Goal: Find contact information: Find contact information

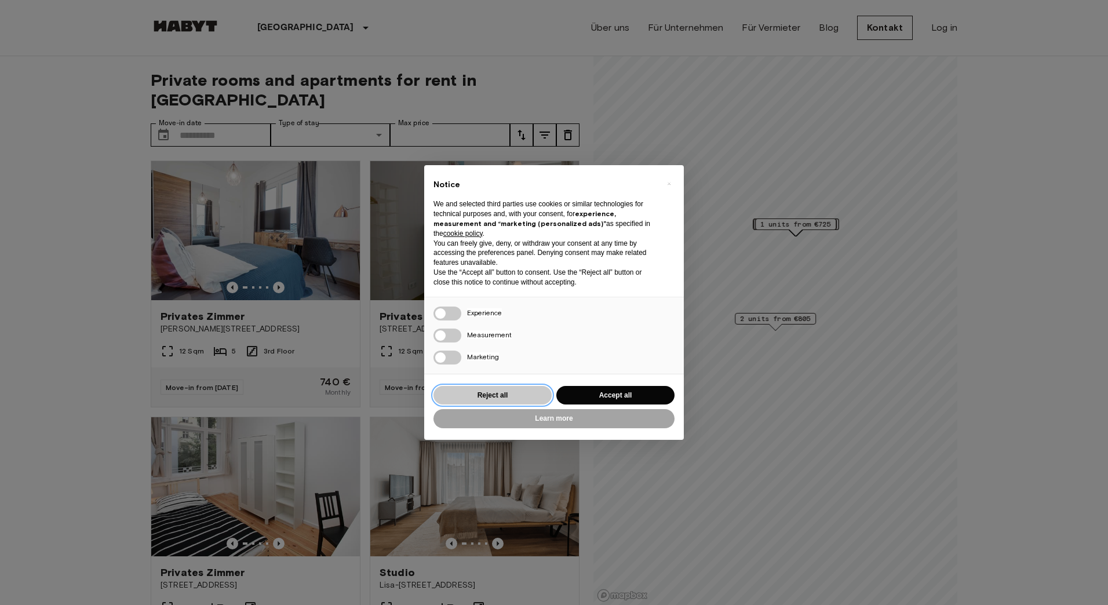
click at [531, 395] on button "Reject all" at bounding box center [492, 395] width 118 height 19
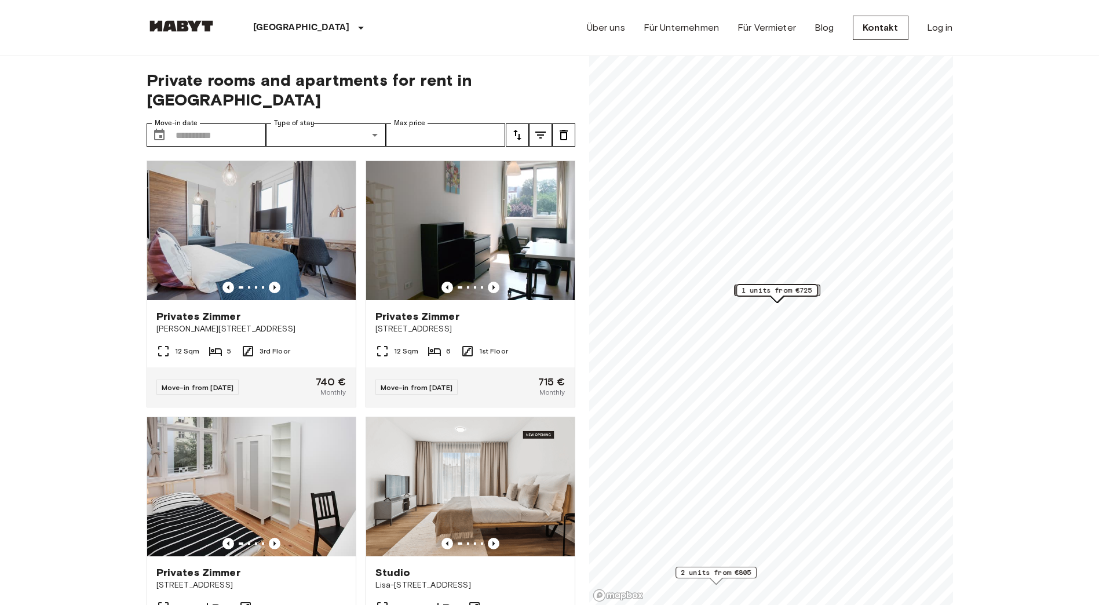
click at [698, 36] on div "Über uns Für Unternehmen Für Vermieter Blog Kontakt Log in" at bounding box center [770, 28] width 366 height 56
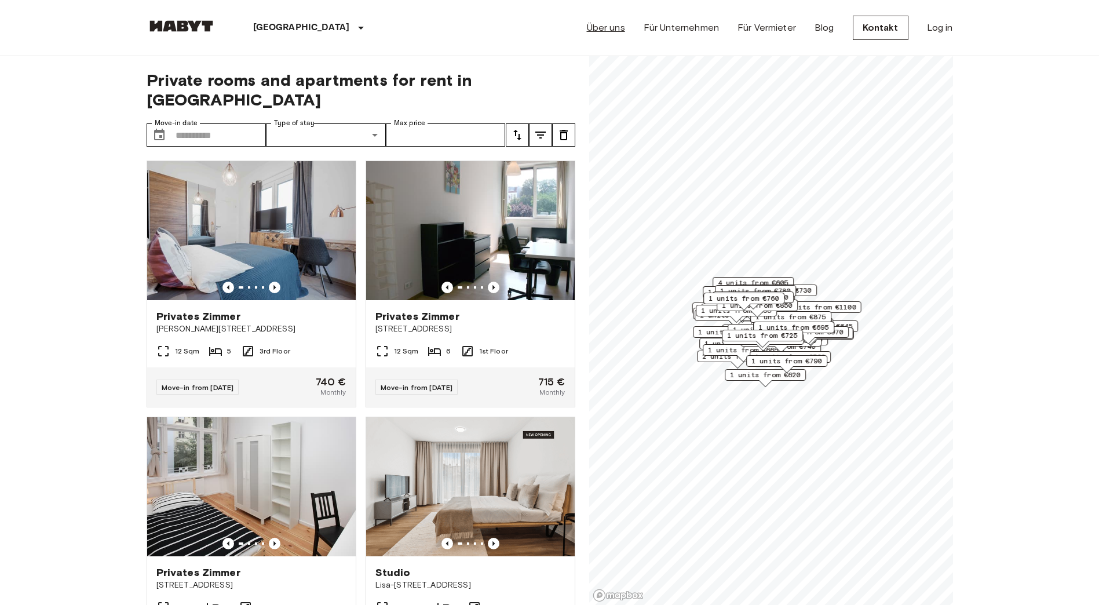
click at [625, 24] on link "Über uns" at bounding box center [606, 28] width 38 height 14
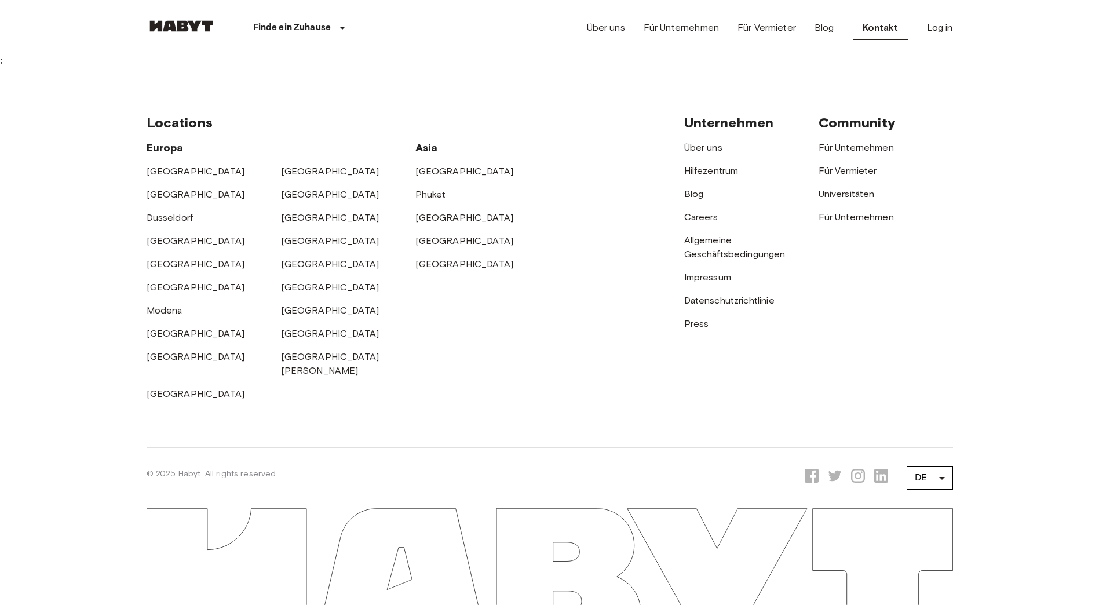
scroll to position [3869, 0]
click at [293, 177] on link "[GEOGRAPHIC_DATA]" at bounding box center [330, 171] width 98 height 11
click at [711, 283] on link "Impressum" at bounding box center [707, 277] width 47 height 11
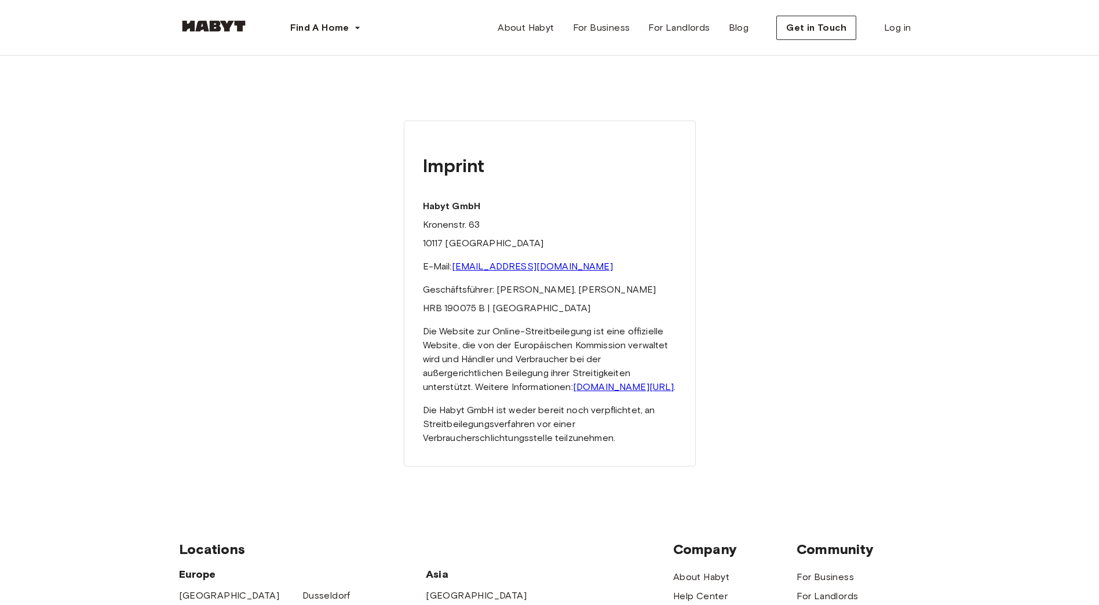
drag, startPoint x: 487, startPoint y: 228, endPoint x: 484, endPoint y: 220, distance: 8.1
click at [486, 228] on p "Kronenstr. 63" at bounding box center [550, 225] width 254 height 14
drag, startPoint x: 481, startPoint y: 205, endPoint x: 424, endPoint y: 205, distance: 57.3
click at [424, 205] on p "Habyt GmbH" at bounding box center [550, 206] width 254 height 14
copy strong "Habyt GmbH"
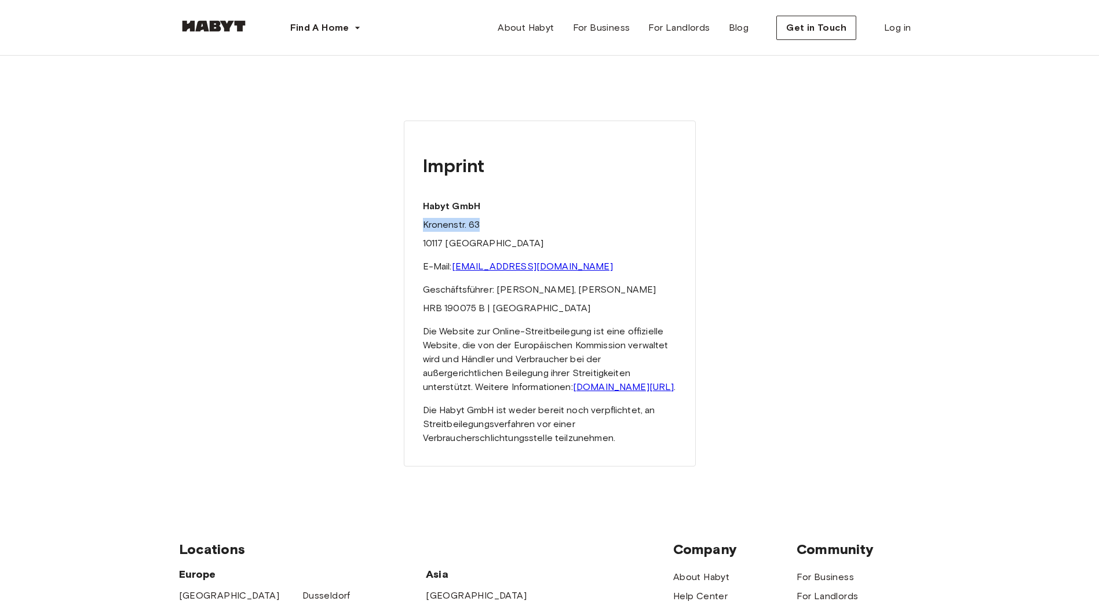
drag, startPoint x: 482, startPoint y: 228, endPoint x: 421, endPoint y: 223, distance: 61.0
click at [421, 223] on div "Imprint Habyt GmbH Kronenstr. 63 10117 Berlin E-Mail: hello@habyt.com Geschäfts…" at bounding box center [550, 293] width 292 height 346
copy p "Kronenstr. 63"
drag, startPoint x: 538, startPoint y: 267, endPoint x: 455, endPoint y: 268, distance: 83.4
click at [455, 268] on p "E-Mail: hello@habyt.com" at bounding box center [550, 267] width 254 height 14
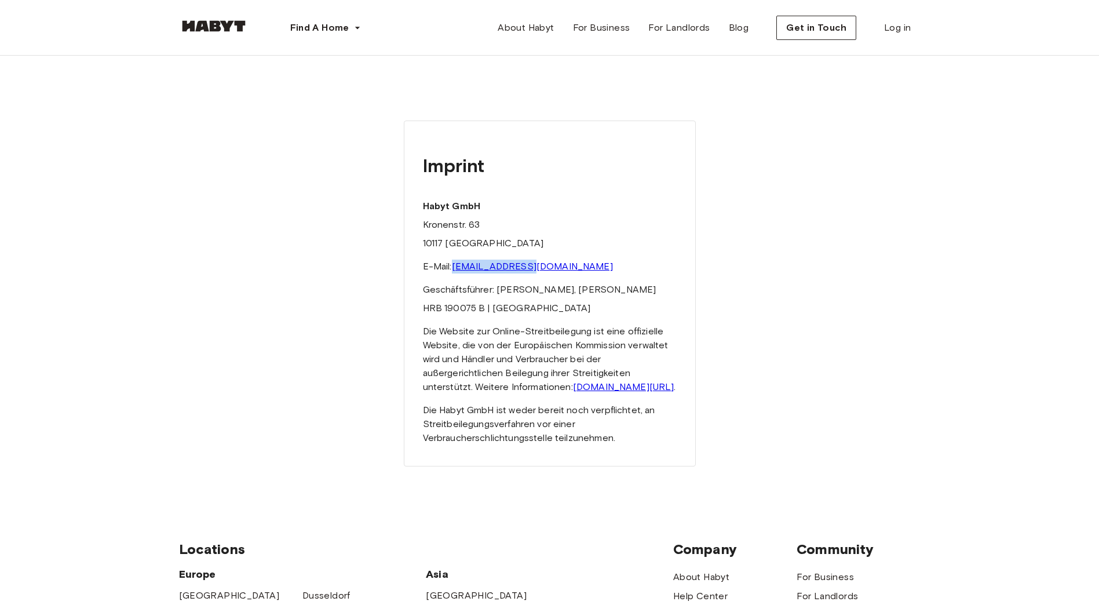
copy link "hello@habyt.com"
click at [228, 33] on link at bounding box center [214, 28] width 70 height 11
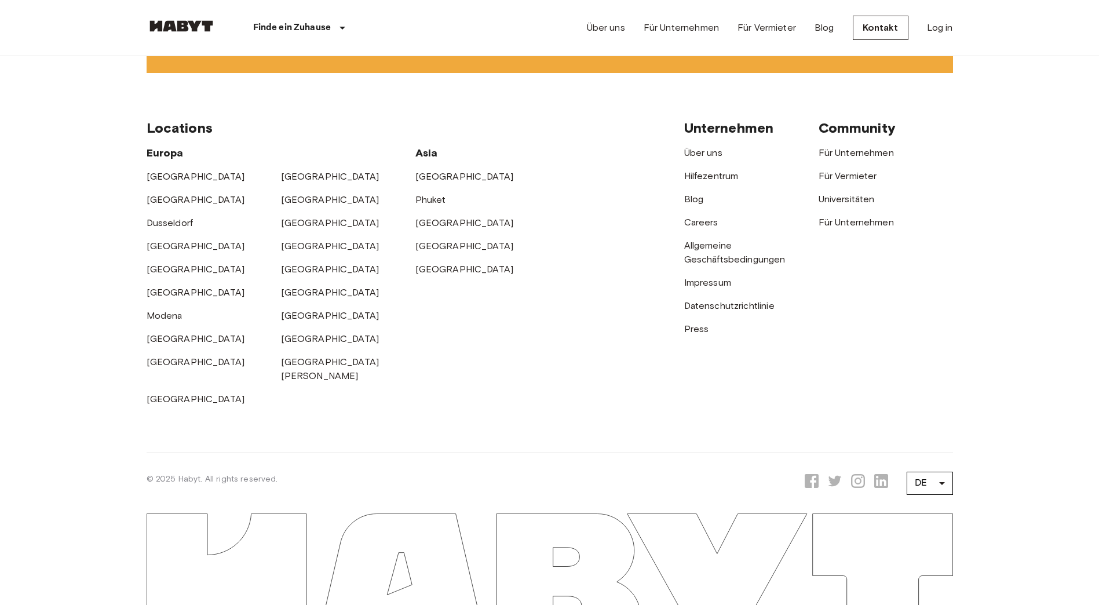
scroll to position [3051, 0]
